Goal: Transaction & Acquisition: Purchase product/service

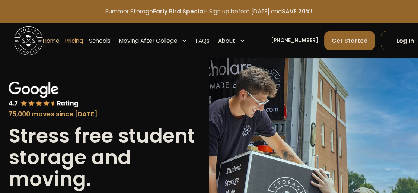
click at [73, 40] on link "Pricing" at bounding box center [74, 41] width 18 height 20
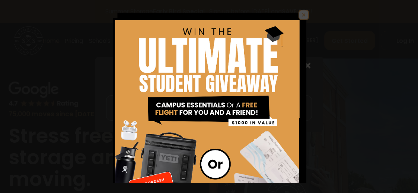
click at [299, 12] on img at bounding box center [303, 14] width 9 height 9
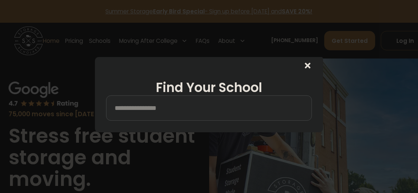
click at [147, 106] on input "search" at bounding box center [209, 108] width 190 height 13
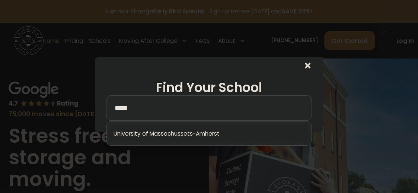
type input "*****"
click at [159, 135] on link at bounding box center [209, 133] width 198 height 16
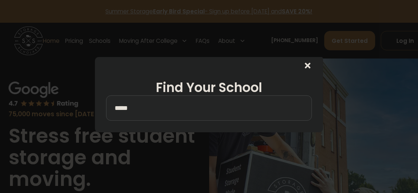
click at [418, 133] on html "Enter Giveaway Summer Storage Early Bird Special - Sign up before [DATE] and SA…" at bounding box center [209, 96] width 418 height 193
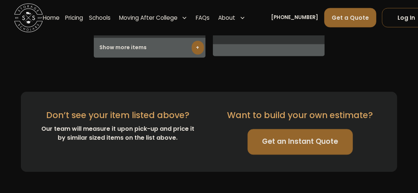
scroll to position [2308, 0]
